Goal: Task Accomplishment & Management: Manage account settings

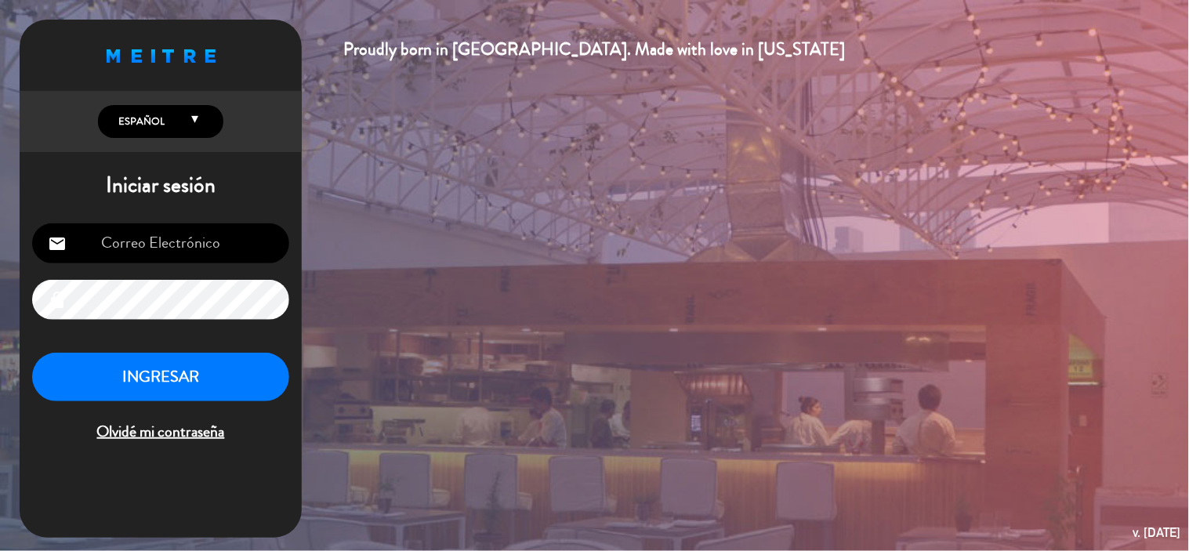
type input "[EMAIL_ADDRESS][DOMAIN_NAME]"
click at [255, 381] on button "INGRESAR" at bounding box center [160, 377] width 257 height 49
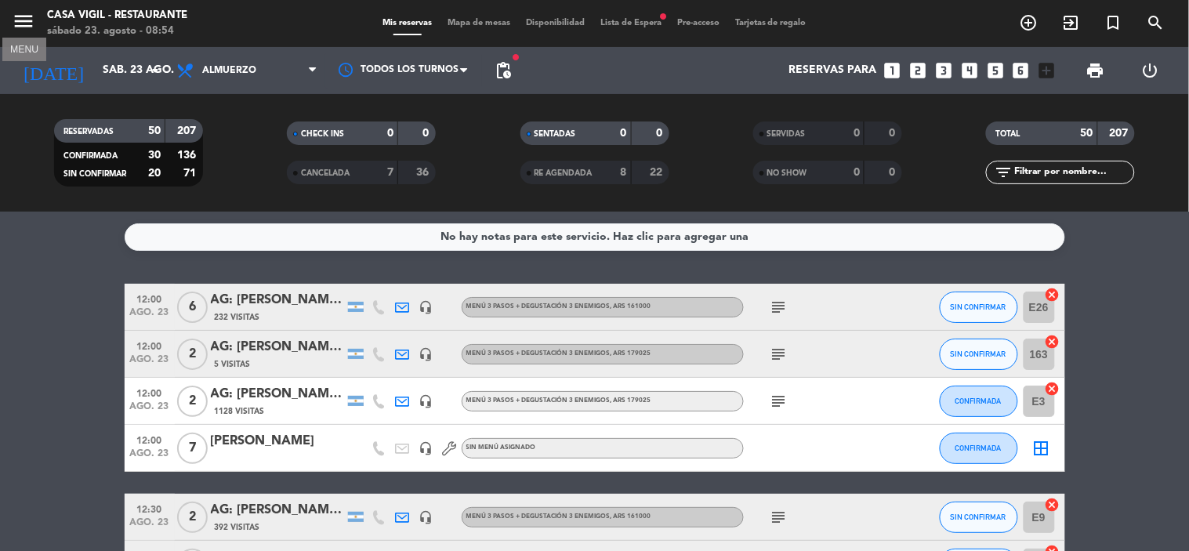
click at [12, 34] on button "menu" at bounding box center [24, 23] width 24 height 29
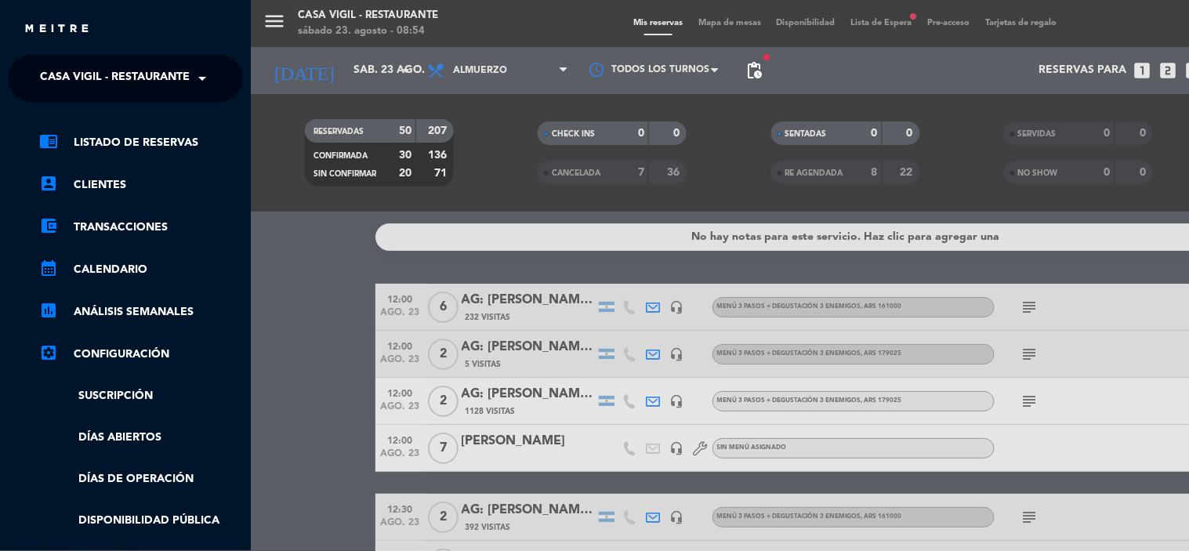
click at [201, 68] on span at bounding box center [206, 78] width 27 height 33
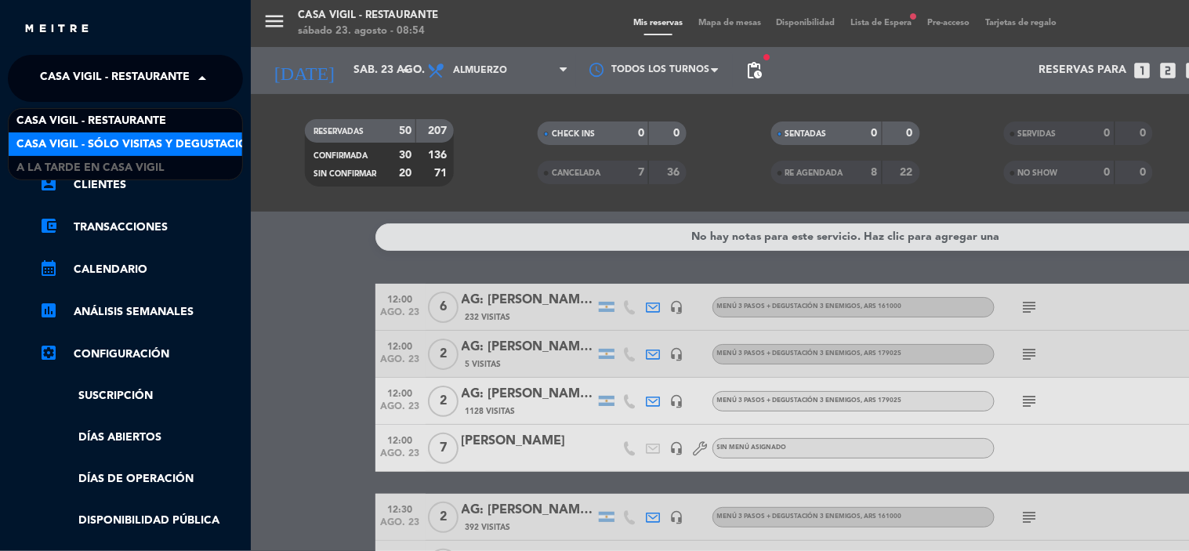
click at [176, 143] on span "Casa Vigil - SÓLO Visitas y Degustaciones" at bounding box center [142, 145] width 253 height 18
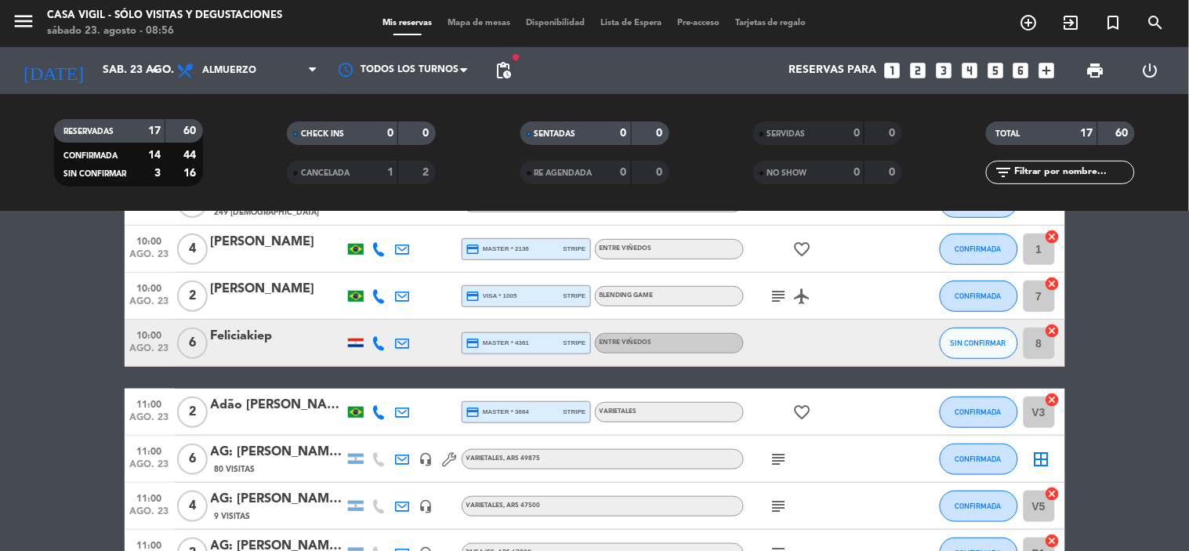
scroll to position [261, 0]
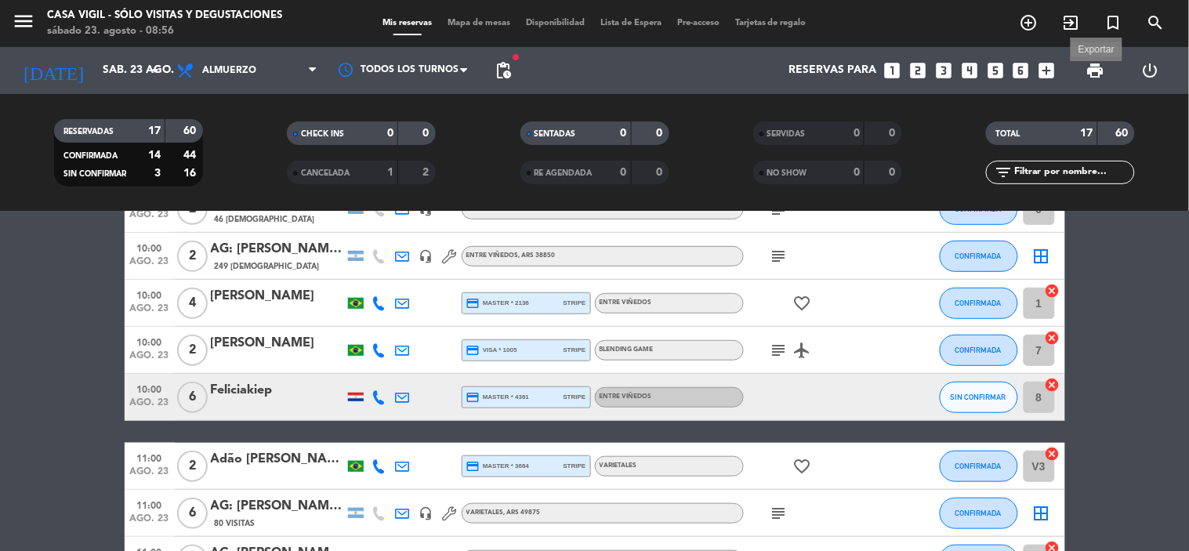
click at [1095, 61] on span "print" at bounding box center [1095, 70] width 19 height 19
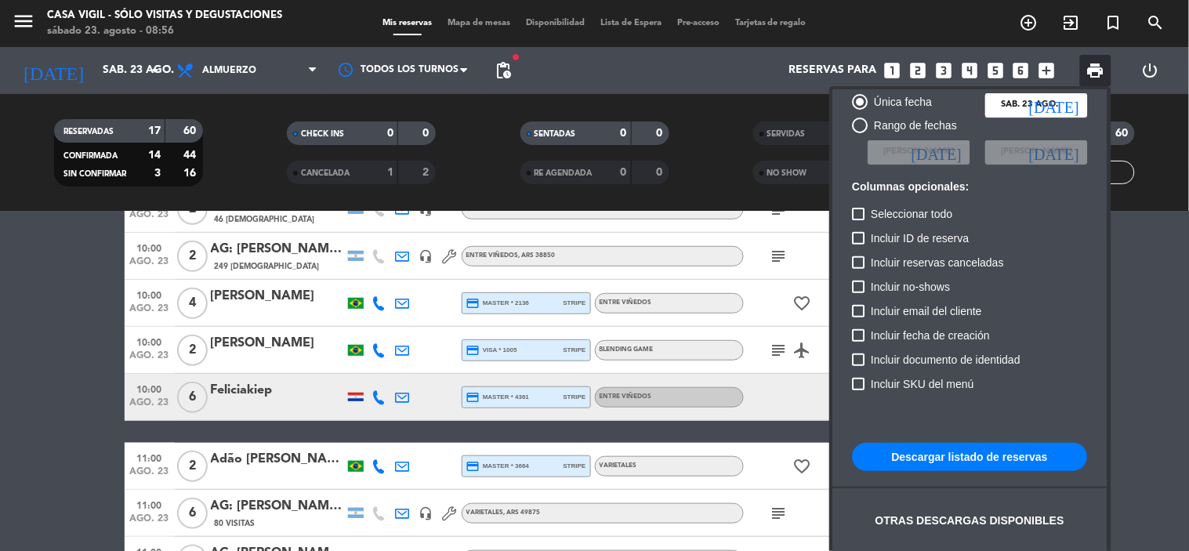
scroll to position [95, 0]
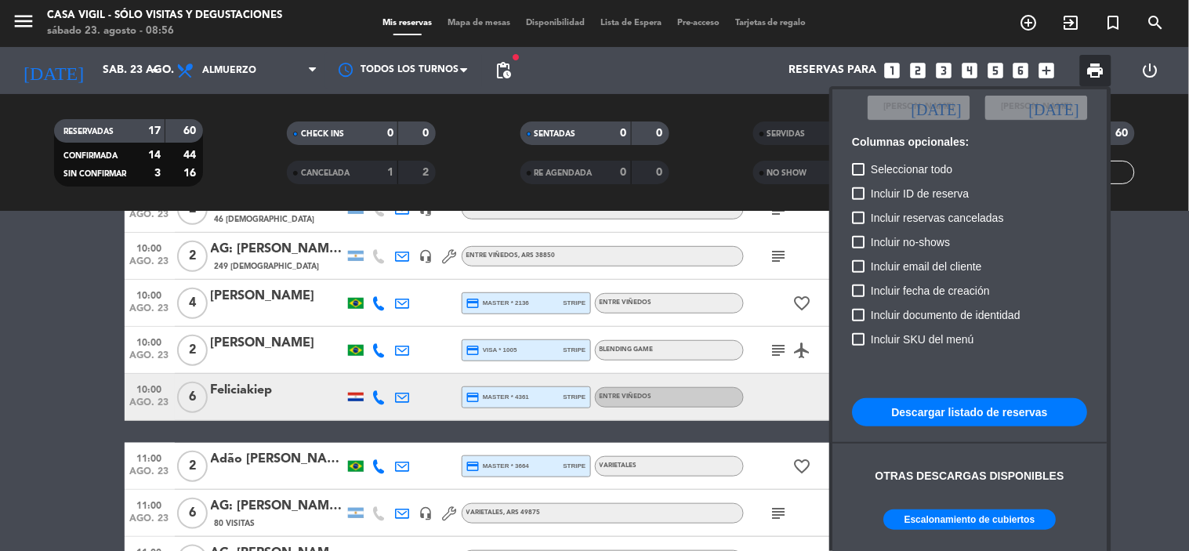
click at [945, 408] on button "Descargar listado de reservas" at bounding box center [970, 412] width 235 height 28
click at [16, 393] on div at bounding box center [594, 275] width 1189 height 551
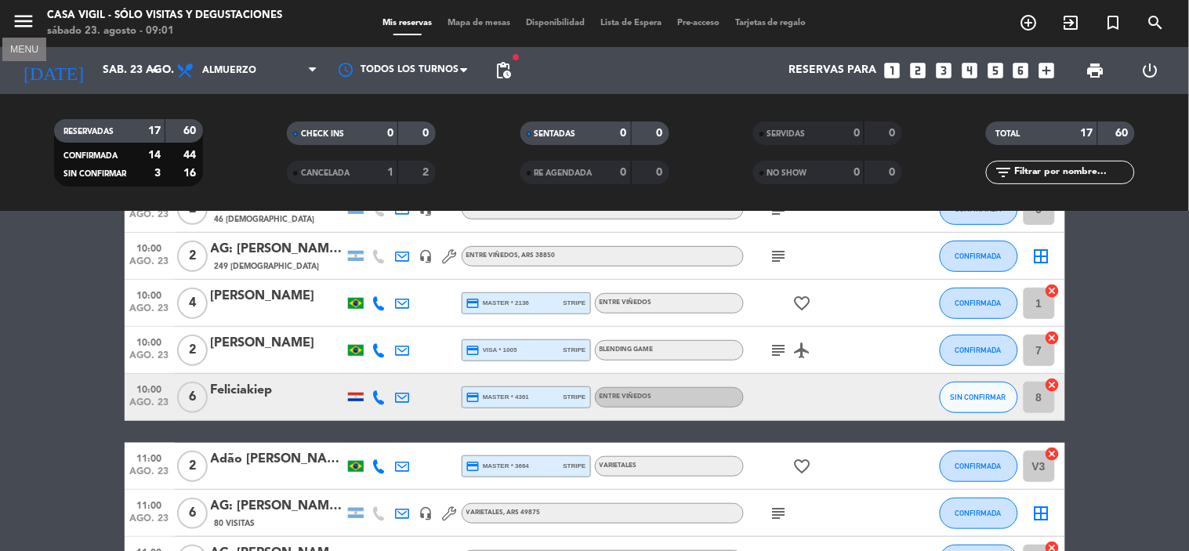
click at [27, 19] on icon "menu" at bounding box center [24, 21] width 24 height 24
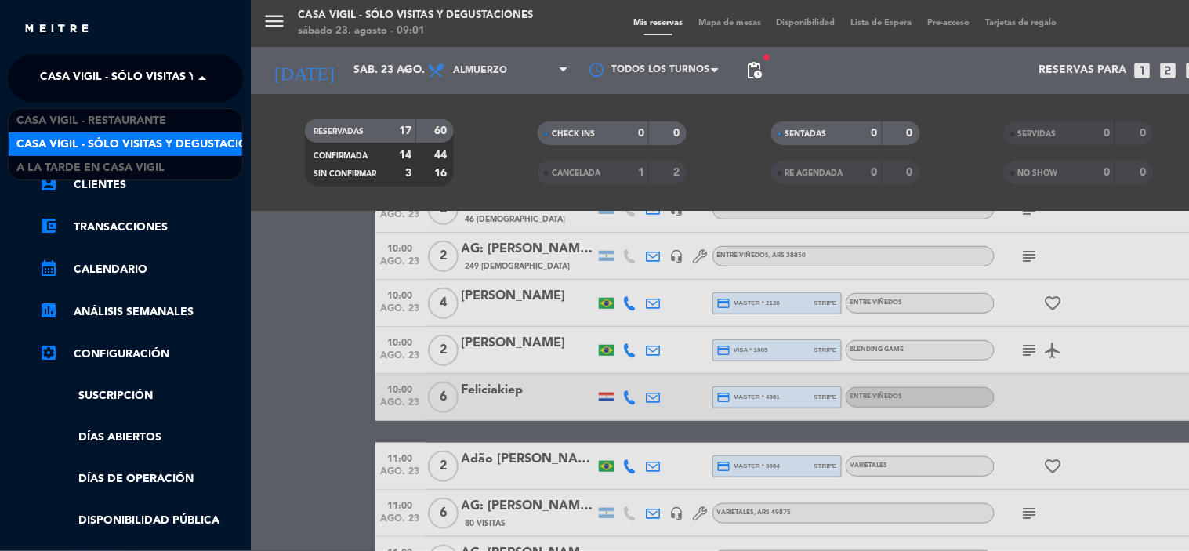
click at [201, 74] on span at bounding box center [206, 78] width 27 height 33
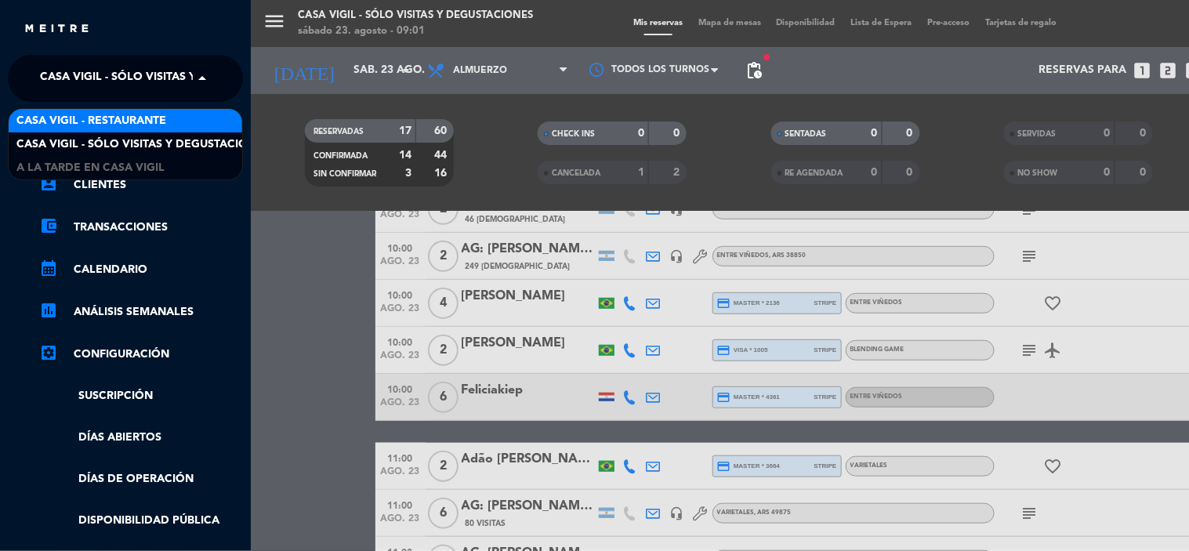
click at [192, 120] on div "Casa Vigil - Restaurante" at bounding box center [126, 121] width 234 height 24
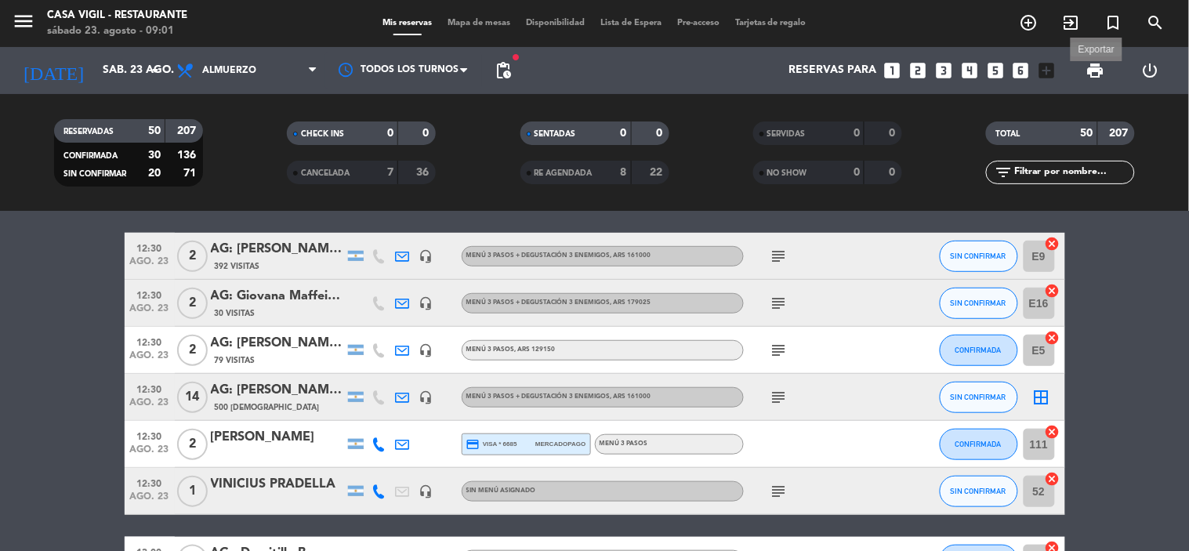
click at [1100, 67] on span "print" at bounding box center [1095, 70] width 19 height 19
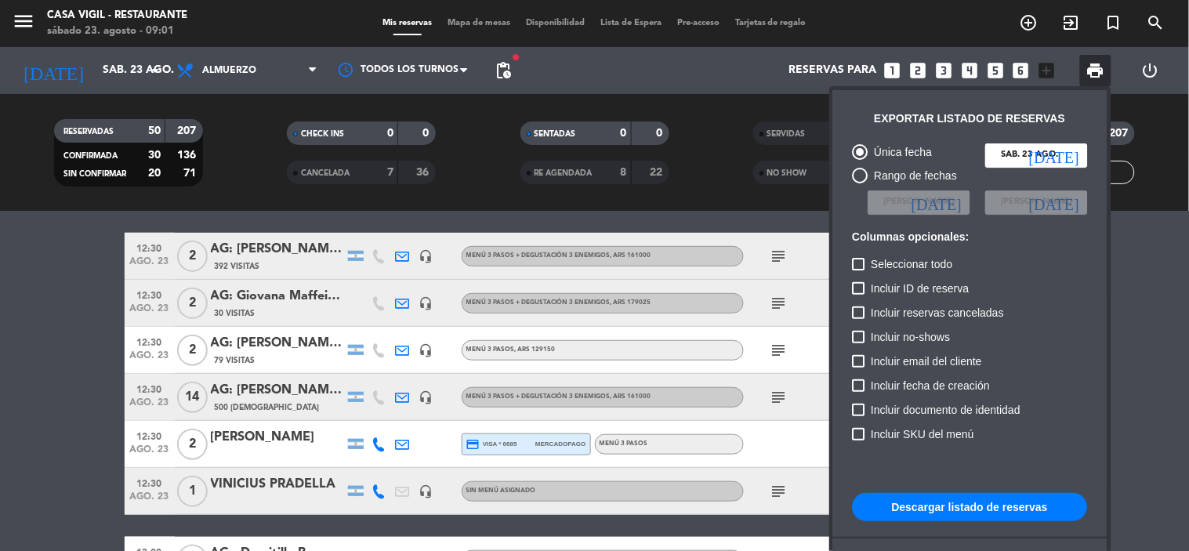
click at [943, 505] on button "Descargar listado de reservas" at bounding box center [970, 507] width 235 height 28
